Goal: Information Seeking & Learning: Learn about a topic

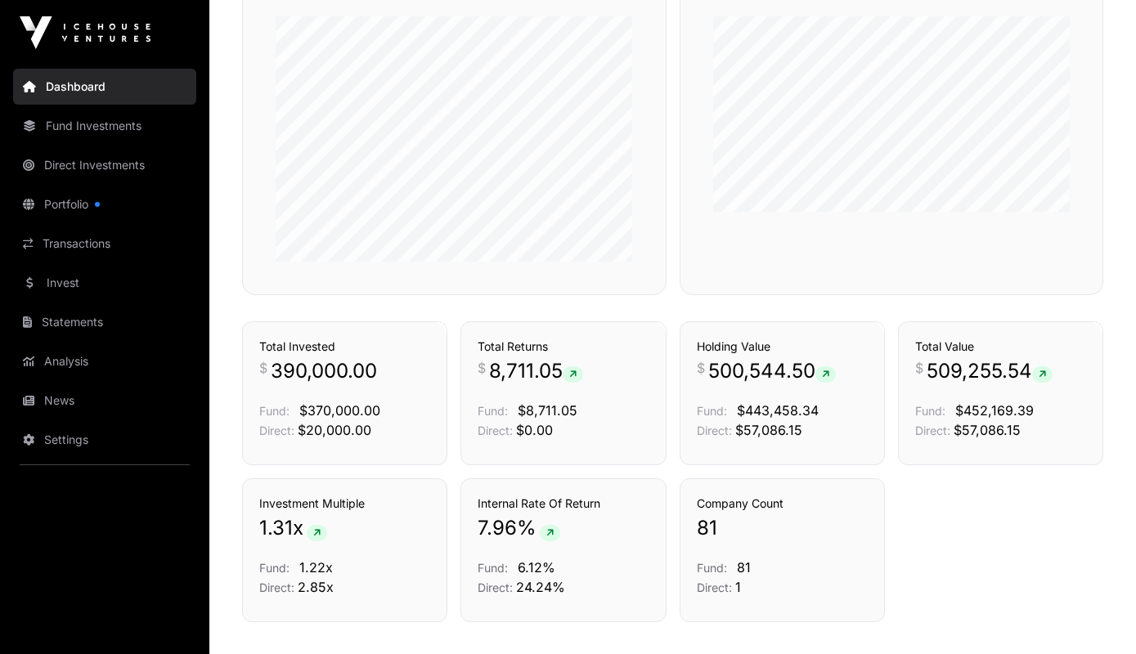
scroll to position [1060, 0]
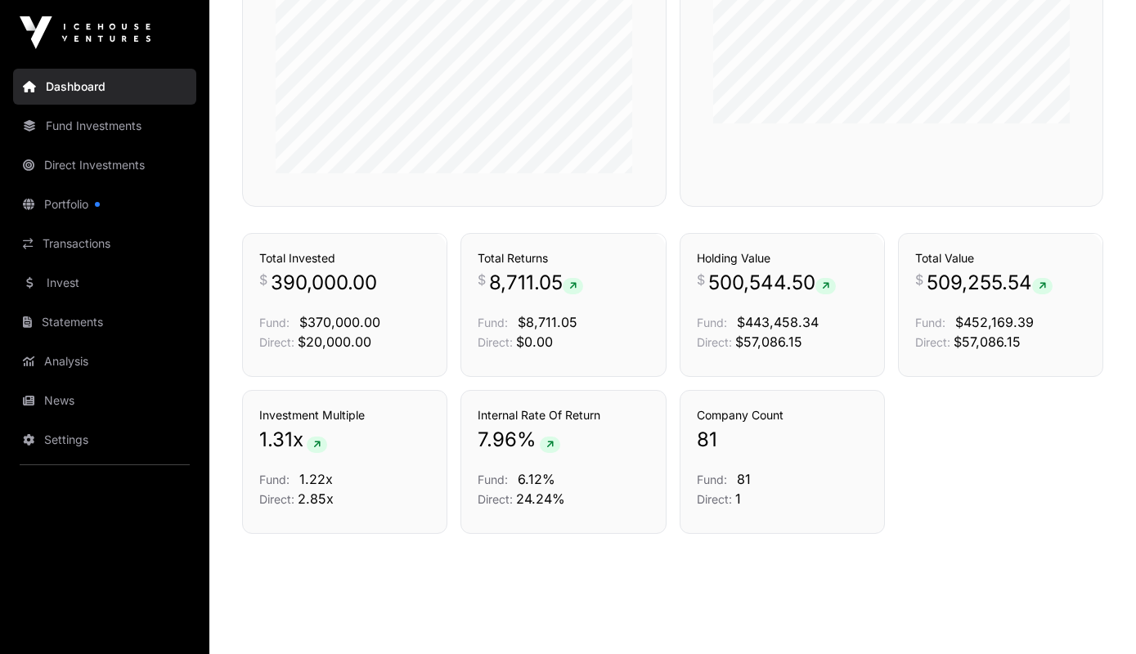
click at [109, 164] on link "Direct Investments" at bounding box center [104, 165] width 183 height 36
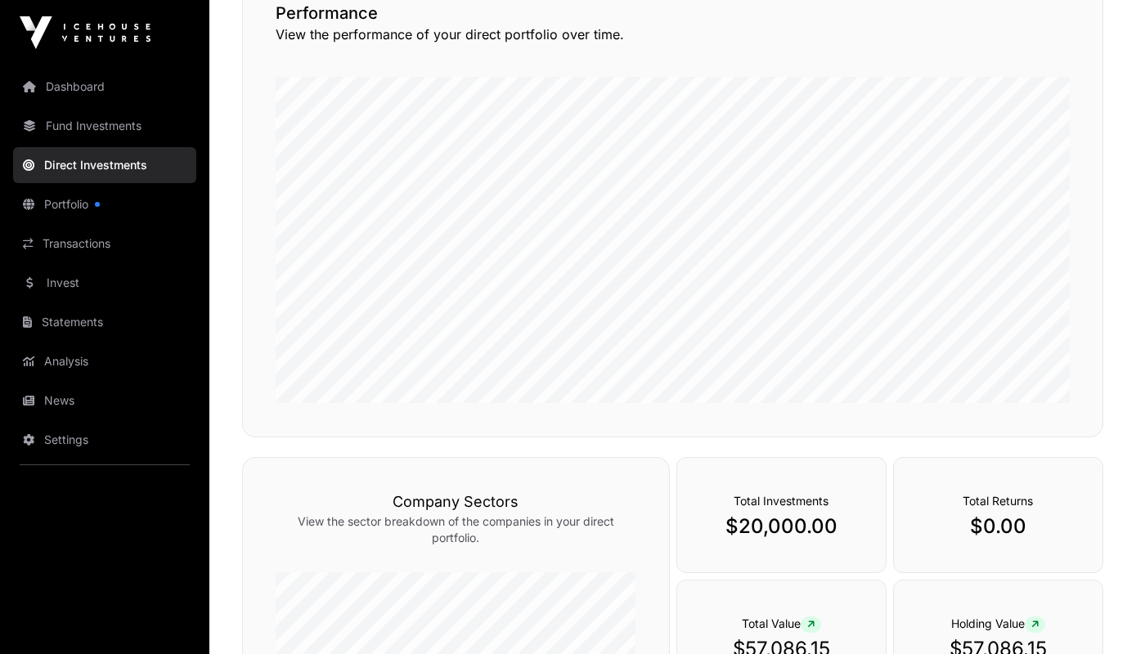
scroll to position [441, 0]
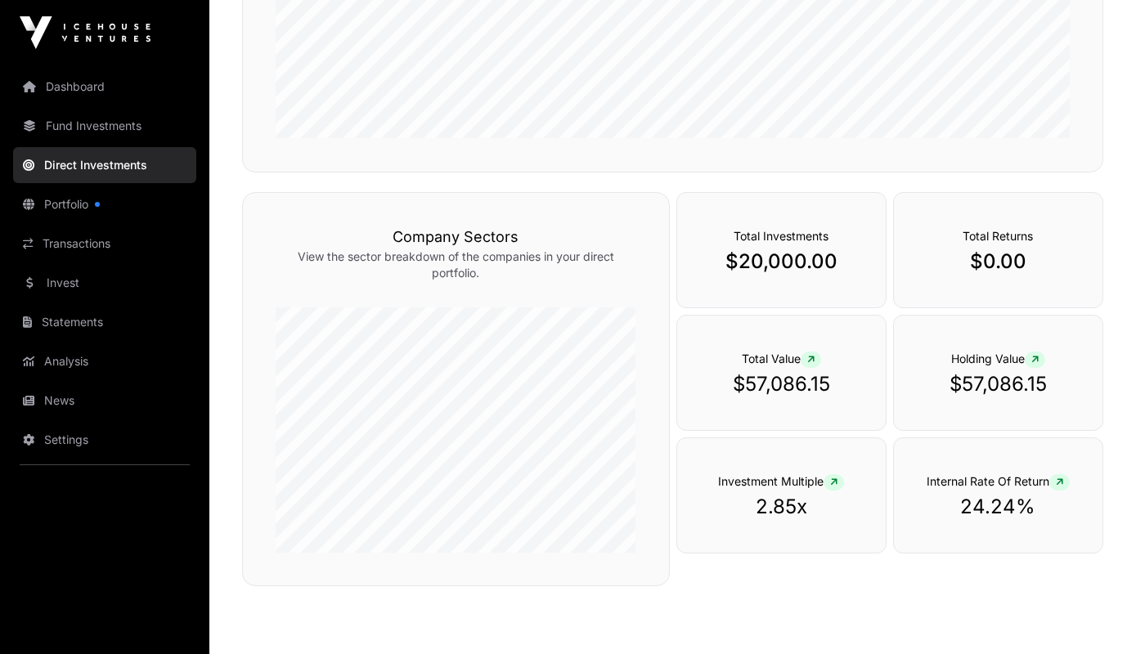
click at [836, 484] on icon at bounding box center [833, 482] width 7 height 10
click at [1050, 354] on div "Holding Value $57,086.15" at bounding box center [998, 373] width 210 height 116
click at [516, 253] on p "View the sector breakdown of the companies in your direct portfolio." at bounding box center [456, 265] width 361 height 33
click at [433, 292] on div "Company Sectors View the sector breakdown of the companies in your direct portf…" at bounding box center [456, 389] width 428 height 394
click at [466, 258] on p "View the sector breakdown of the companies in your direct portfolio." at bounding box center [456, 265] width 361 height 33
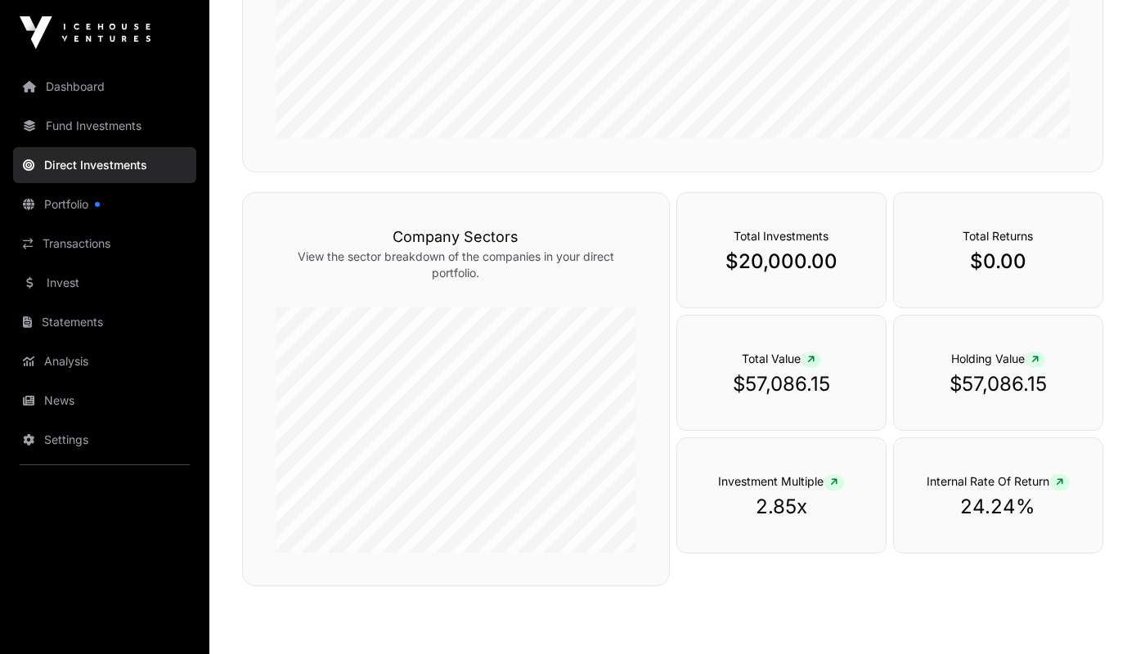
click at [61, 85] on link "Dashboard" at bounding box center [104, 87] width 183 height 36
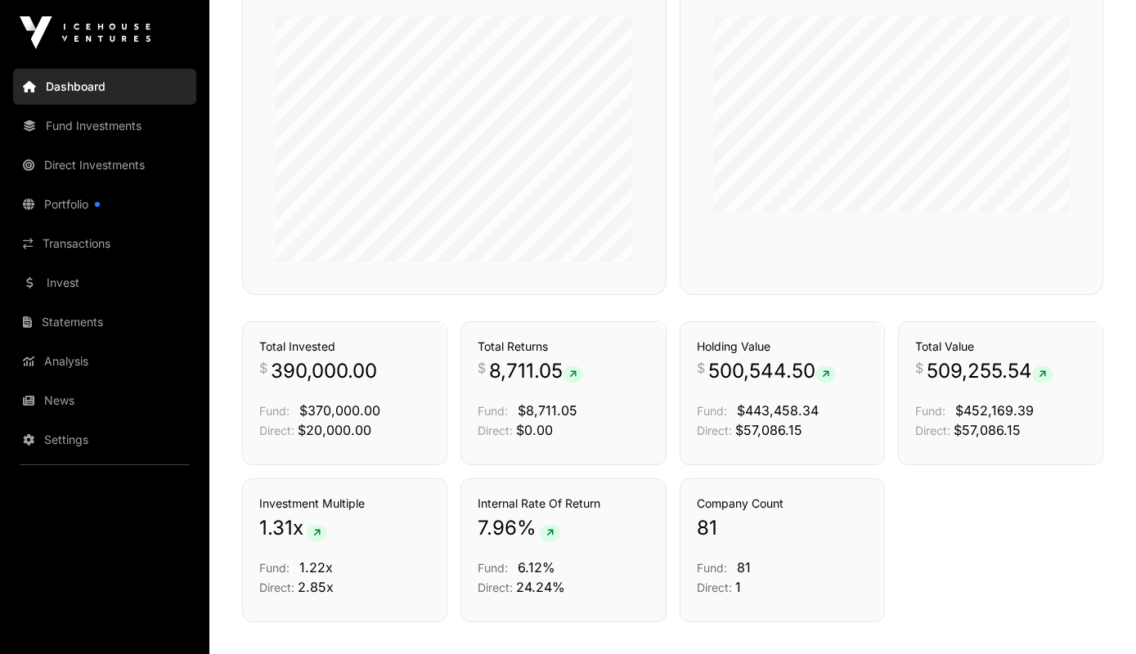
scroll to position [706, 0]
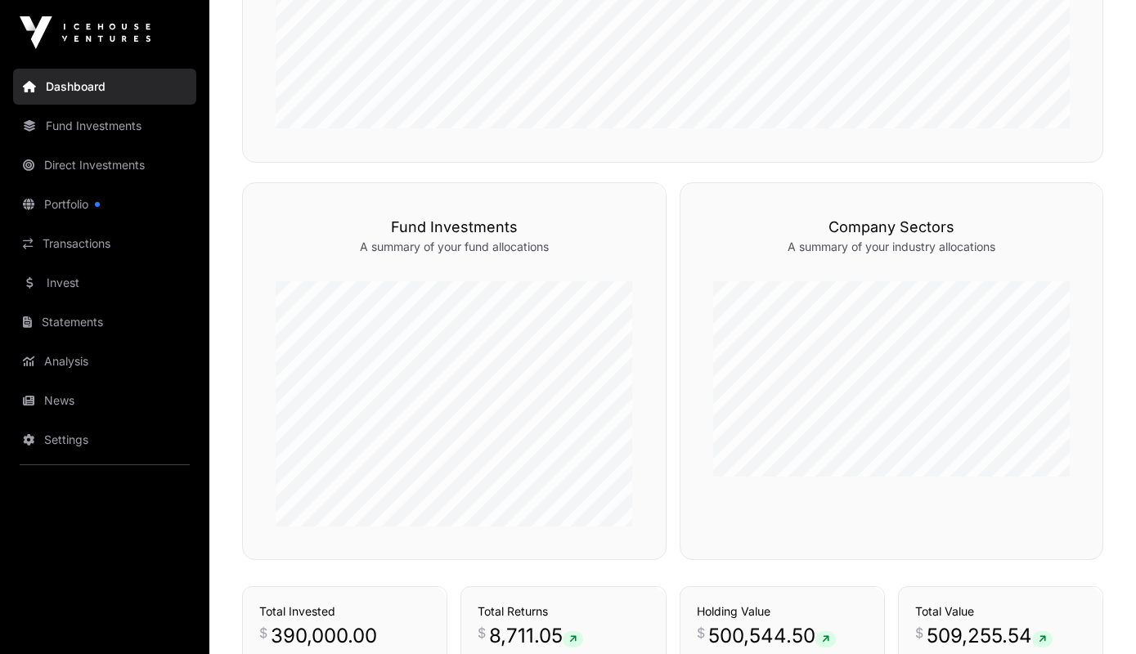
click at [60, 199] on link "Portfolio" at bounding box center [104, 204] width 183 height 36
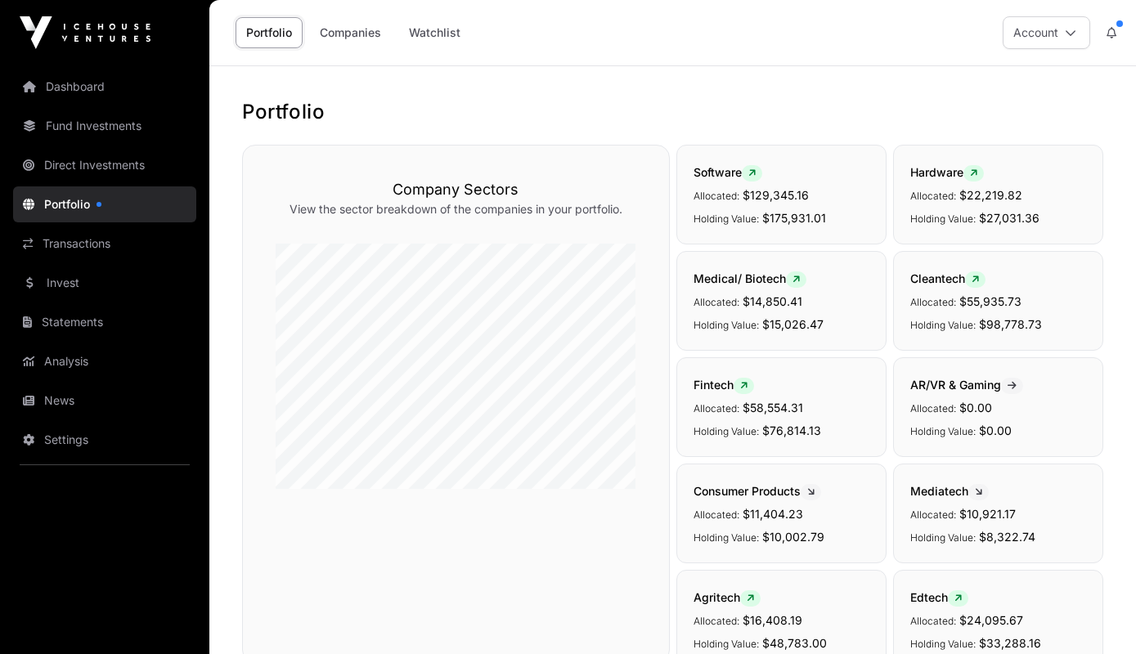
click at [347, 29] on link "Companies" at bounding box center [350, 32] width 83 height 31
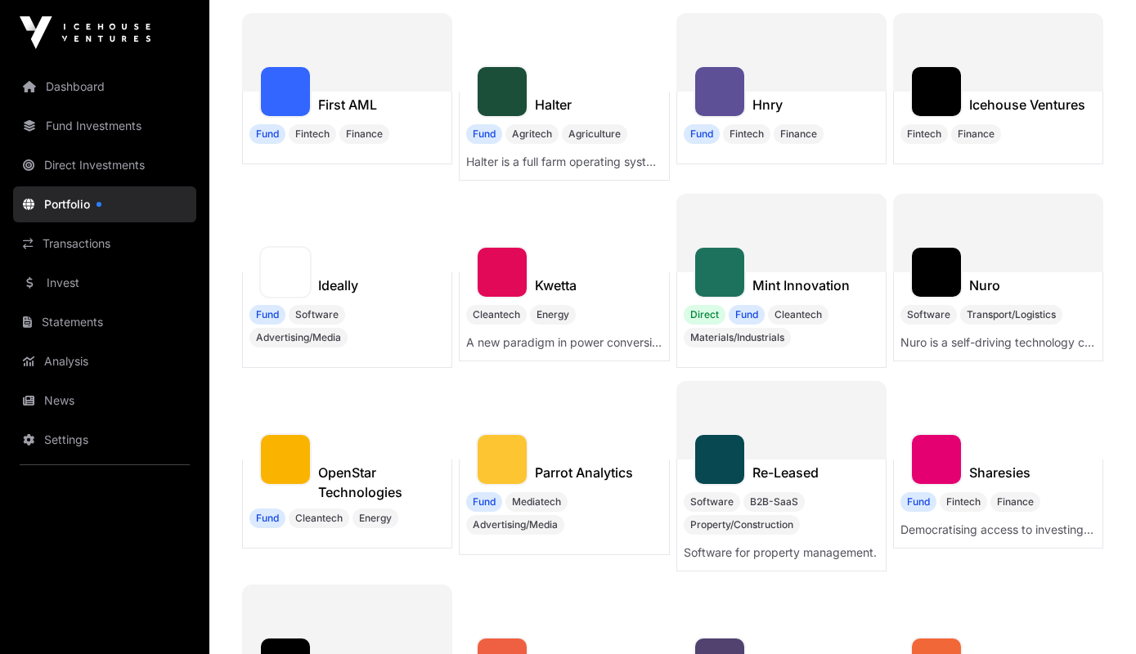
scroll to position [530, 0]
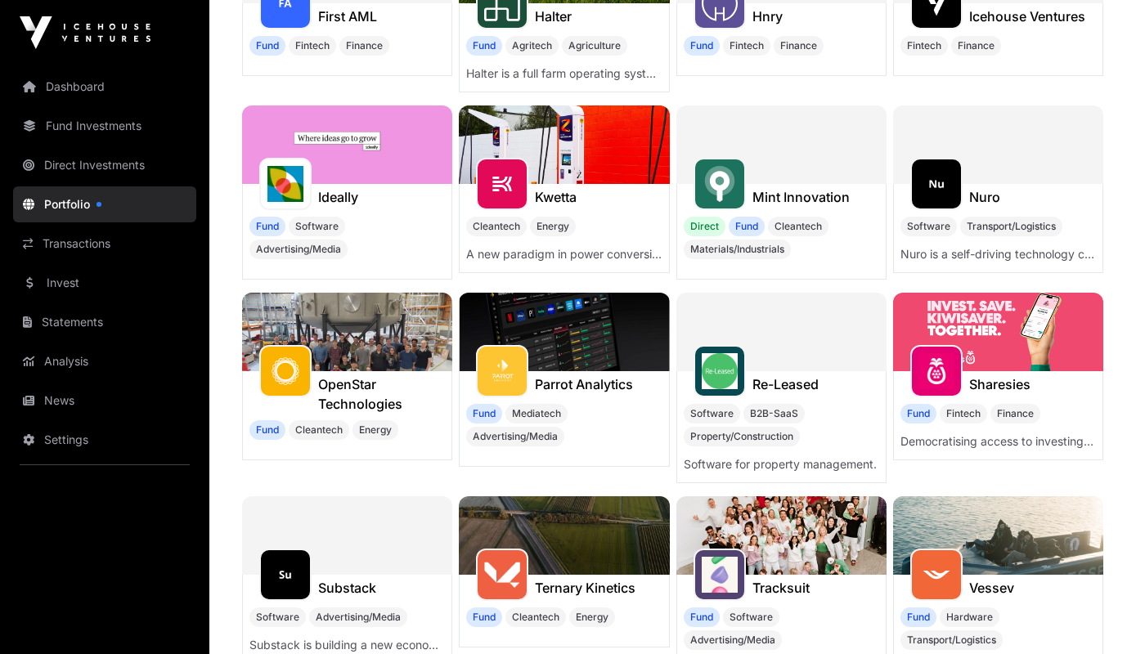
click at [801, 202] on h1 "Mint Innovation" at bounding box center [800, 197] width 97 height 20
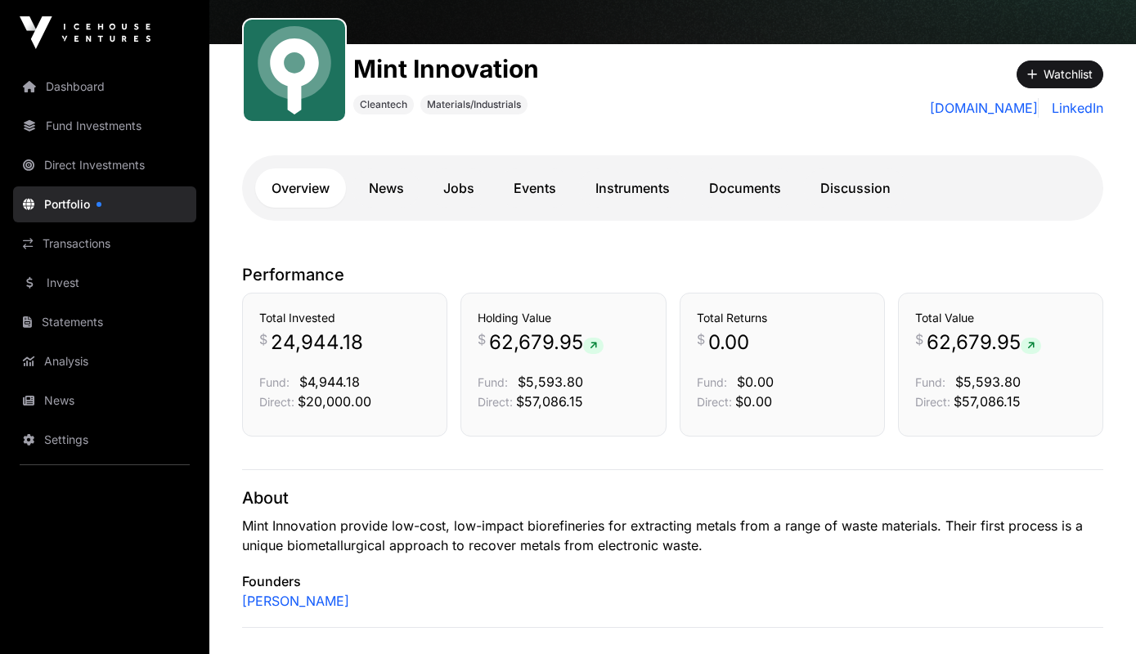
scroll to position [267, 0]
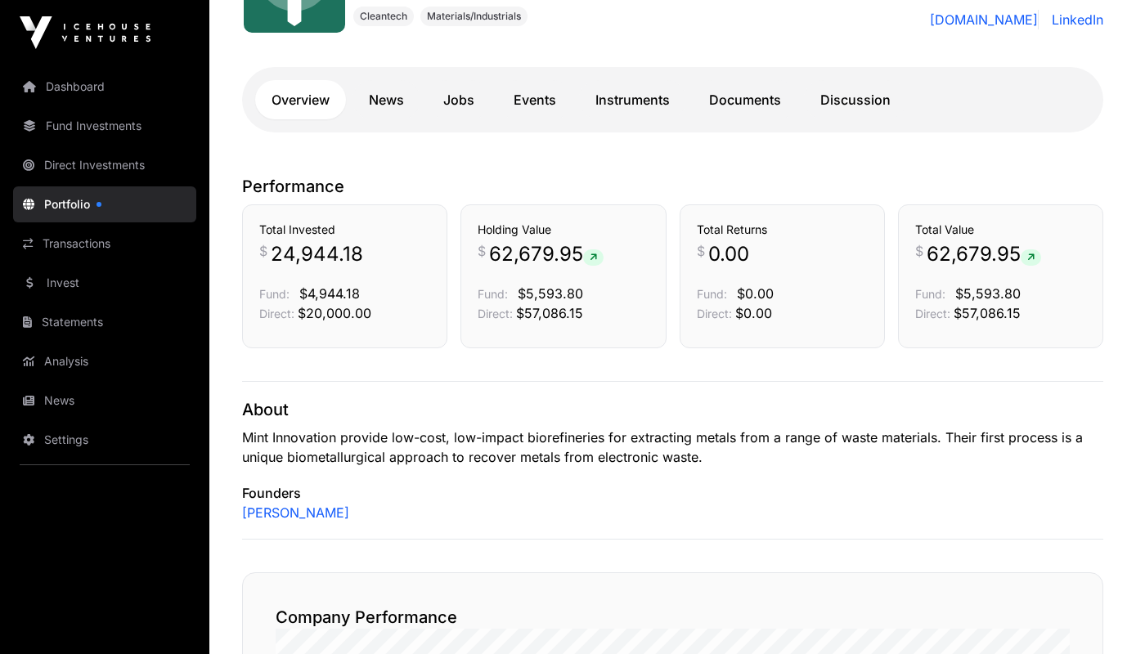
click at [597, 259] on icon at bounding box center [592, 258] width 7 height 10
click at [545, 302] on p "Fund: $5,593.80" at bounding box center [562, 294] width 171 height 20
click at [523, 319] on span "$57,086.15" at bounding box center [549, 313] width 67 height 16
click at [343, 306] on span "$20,000.00" at bounding box center [335, 313] width 74 height 16
click at [304, 315] on span "$20,000.00" at bounding box center [335, 313] width 74 height 16
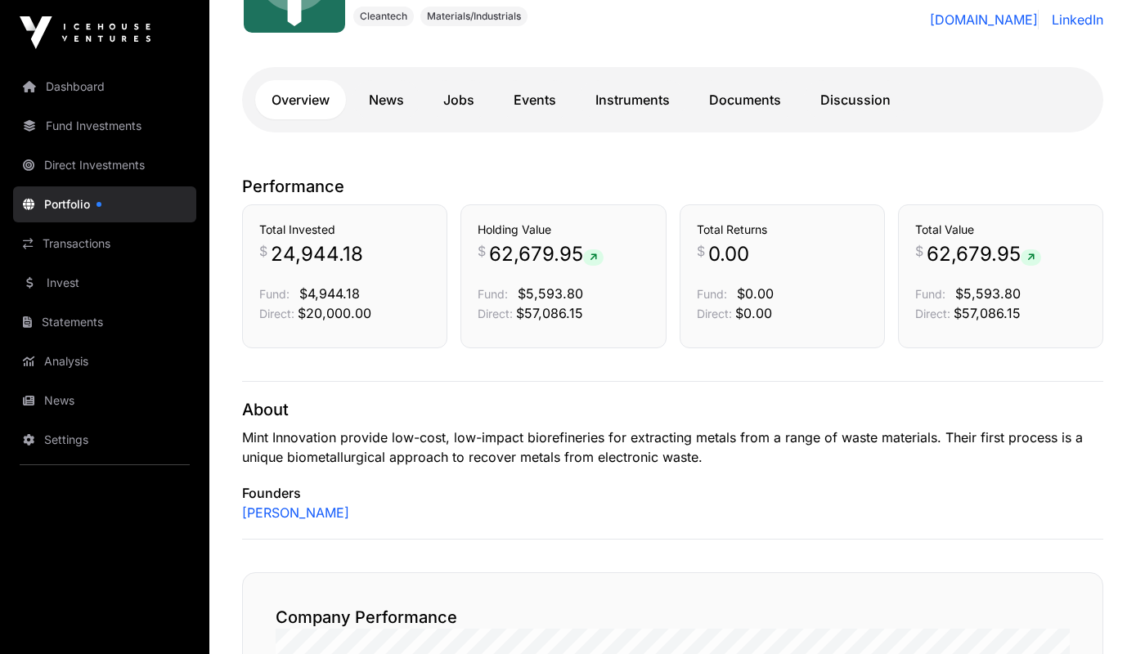
drag, startPoint x: 264, startPoint y: 315, endPoint x: 306, endPoint y: 311, distance: 41.9
click at [264, 316] on span "Direct:" at bounding box center [276, 314] width 35 height 14
click at [96, 203] on link "Portfolio" at bounding box center [104, 204] width 183 height 36
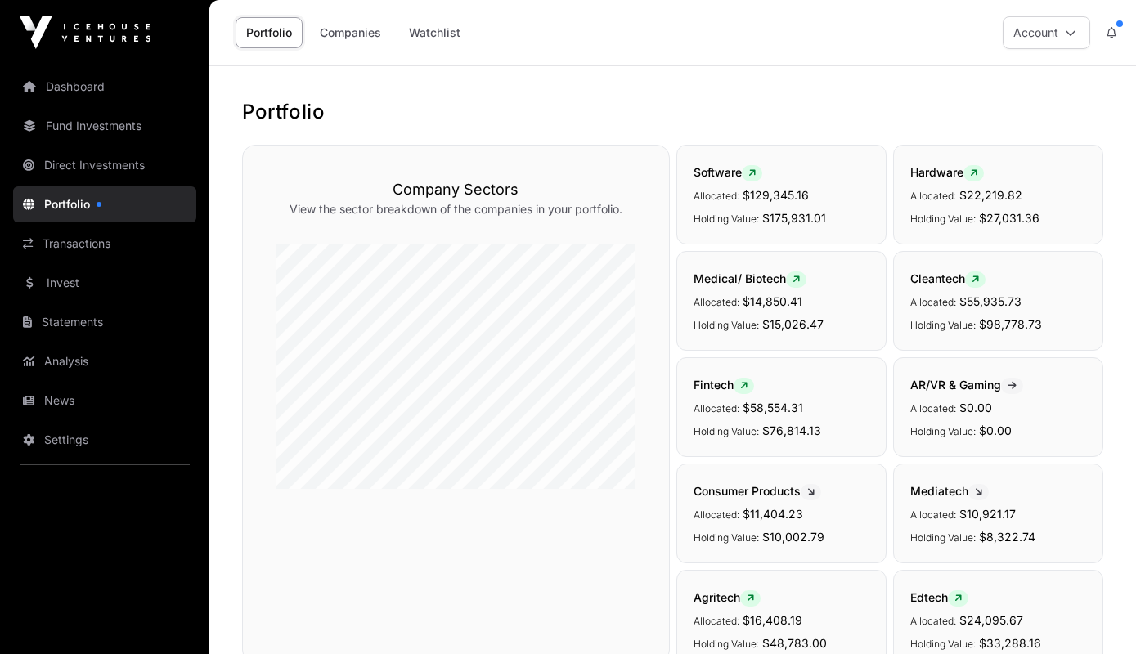
click at [93, 168] on link "Direct Investments" at bounding box center [104, 165] width 183 height 36
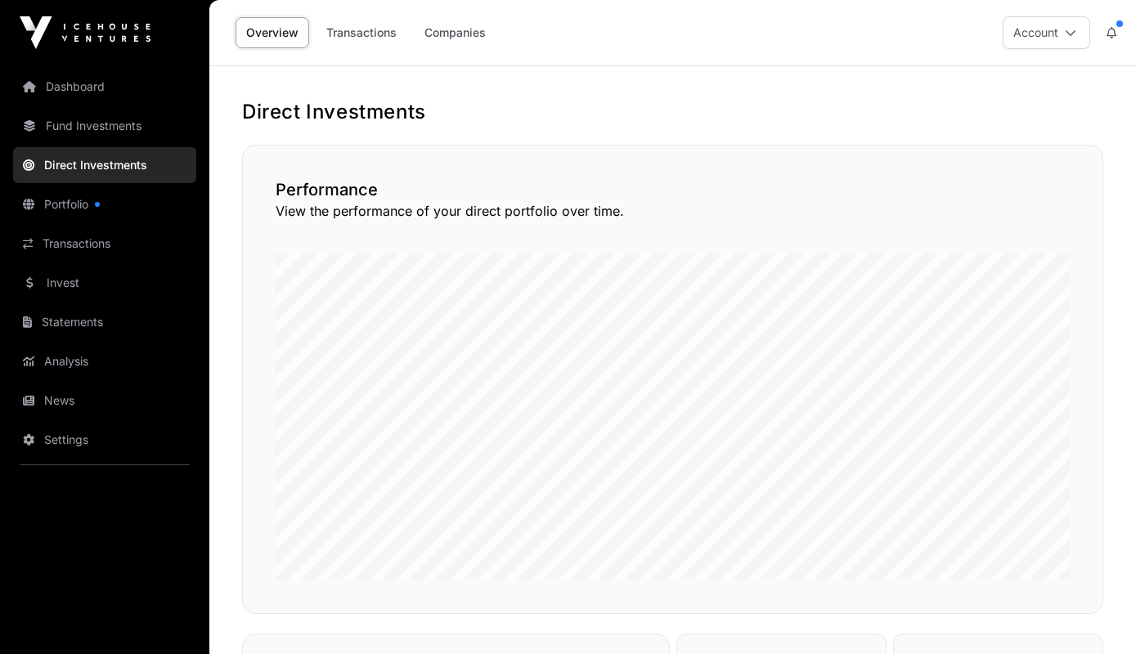
click at [446, 33] on link "Companies" at bounding box center [455, 32] width 83 height 31
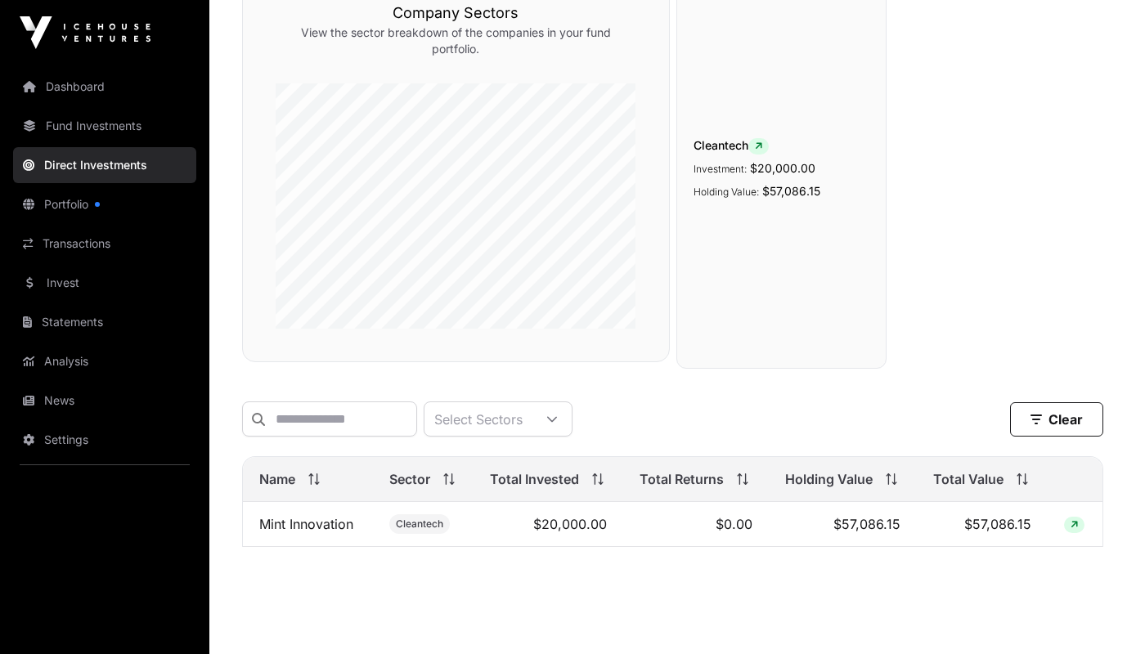
scroll to position [209, 0]
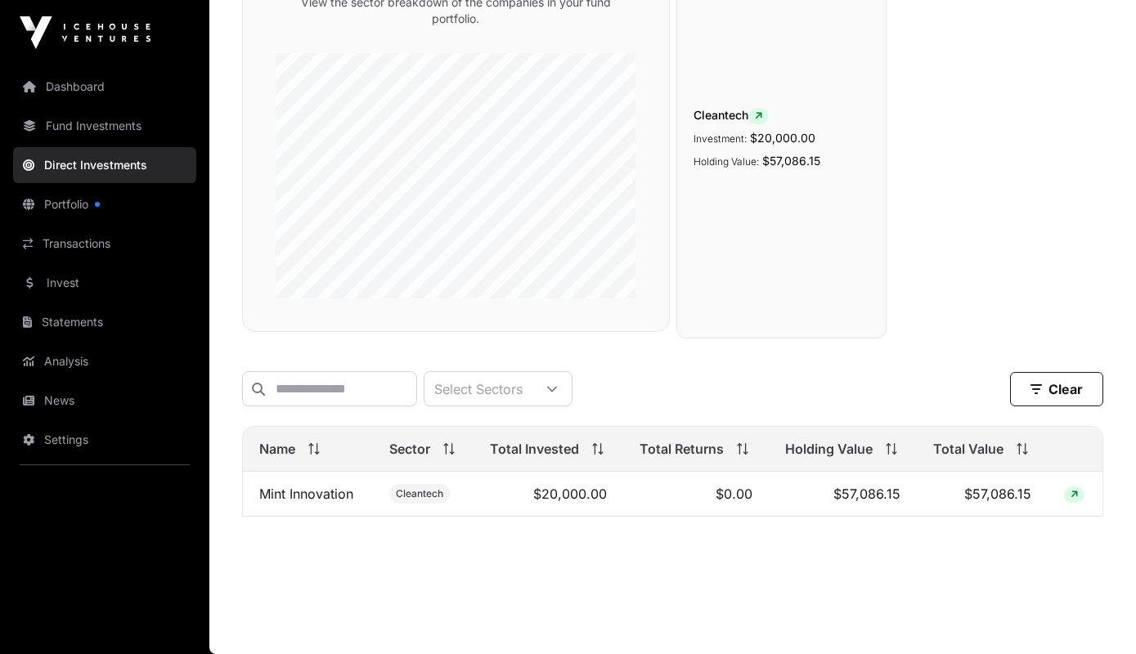
click at [311, 492] on link "Mint Innovation" at bounding box center [306, 494] width 94 height 16
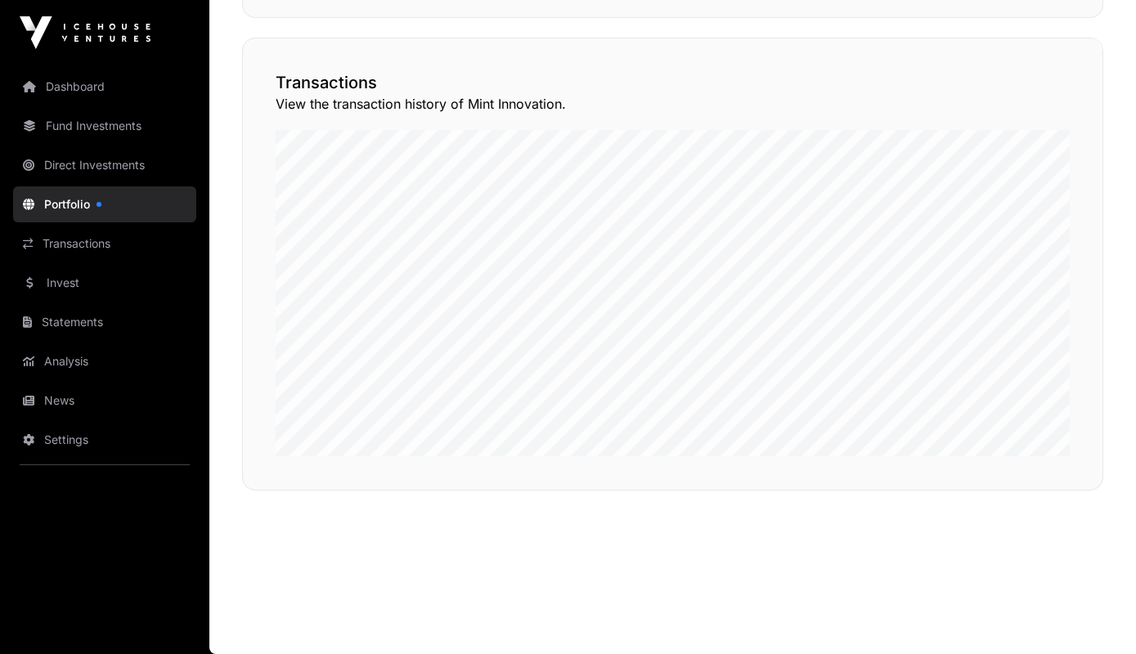
scroll to position [532, 0]
